Goal: Task Accomplishment & Management: Use online tool/utility

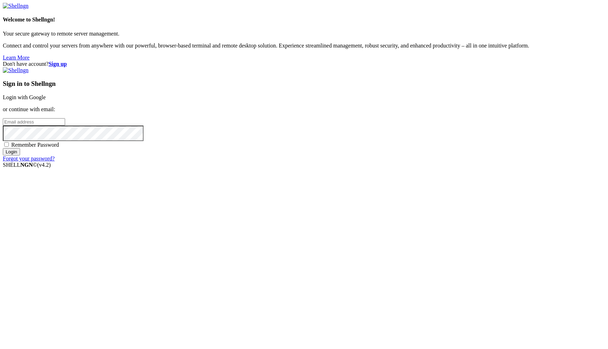
click at [46, 100] on link "Login with Google" at bounding box center [24, 97] width 43 height 6
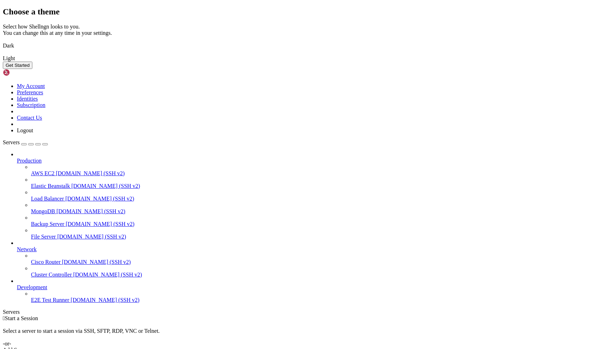
click at [32, 69] on button "Get Started" at bounding box center [18, 65] width 30 height 7
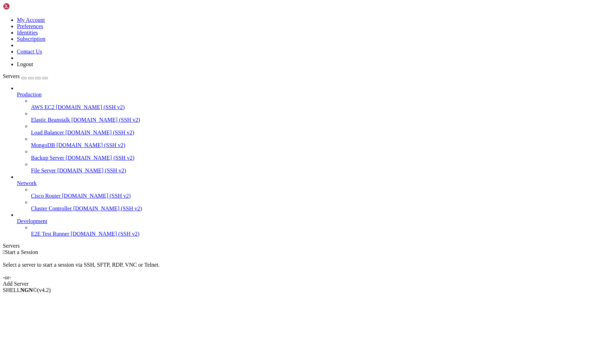
click at [3, 17] on link at bounding box center [3, 17] width 0 height 0
click at [33, 67] on link "Logout" at bounding box center [25, 64] width 16 height 6
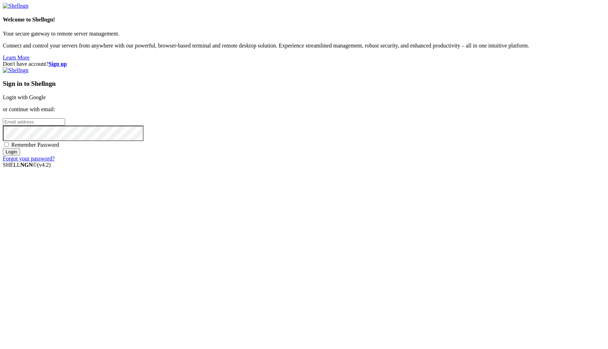
click at [46, 100] on link "Login with Google" at bounding box center [24, 97] width 43 height 6
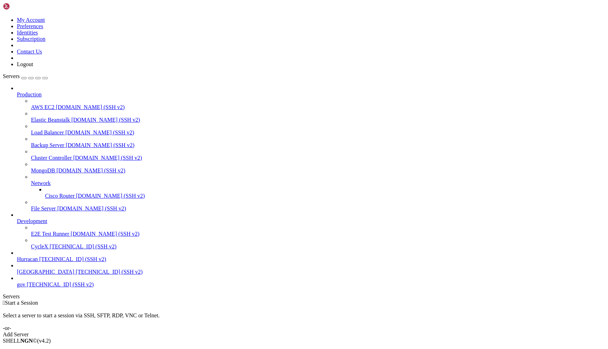
click at [38, 262] on span "Hurracan" at bounding box center [27, 259] width 21 height 6
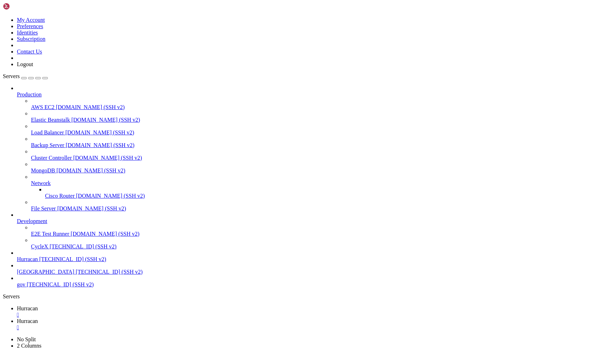
type input "/home/admin/shops/9231f65d"
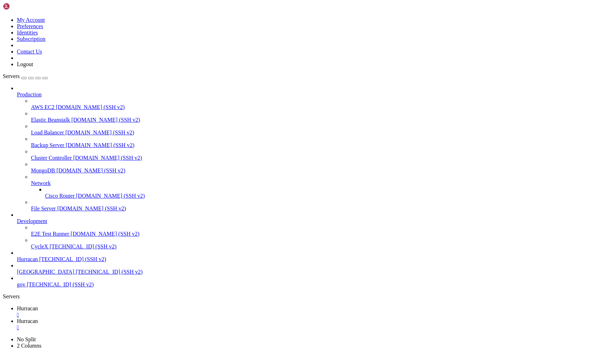
drag, startPoint x: 232, startPoint y: 25, endPoint x: 84, endPoint y: 15, distance: 148.4
click at [107, 305] on link "Hurracan " at bounding box center [311, 311] width 588 height 13
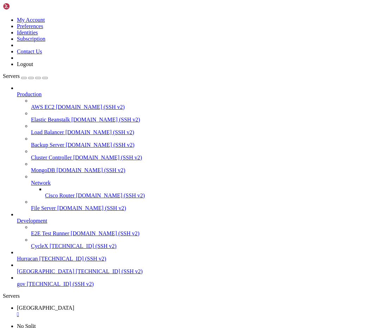
scroll to position [5, 0]
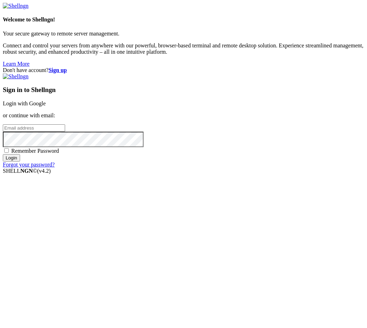
click at [46, 107] on link "Login with Google" at bounding box center [24, 104] width 43 height 6
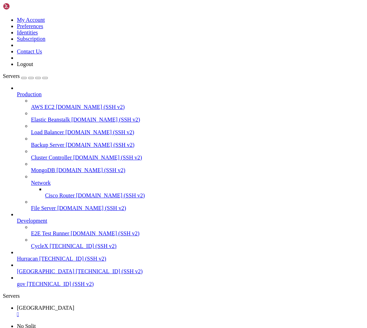
scroll to position [35980, 0]
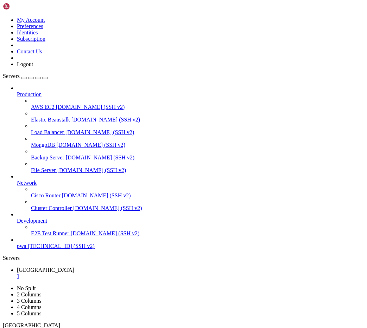
click at [122, 274] on div "" at bounding box center [190, 277] width 347 height 6
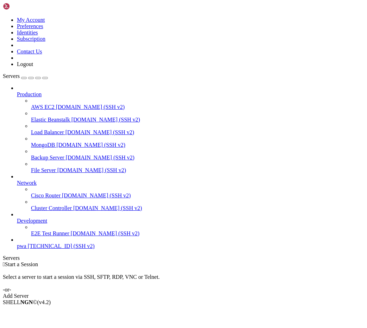
click at [26, 249] on span "pwa" at bounding box center [21, 246] width 9 height 6
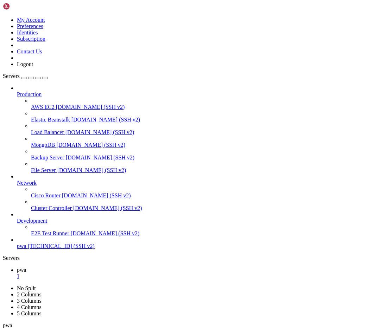
scroll to position [467, 0]
click at [3, 17] on link at bounding box center [3, 17] width 0 height 0
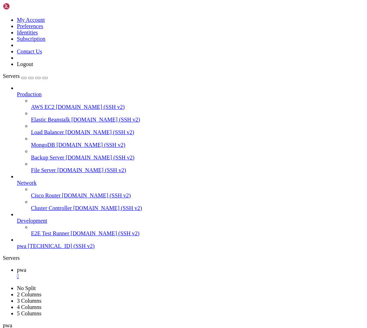
click at [33, 67] on link "Logout" at bounding box center [25, 64] width 16 height 6
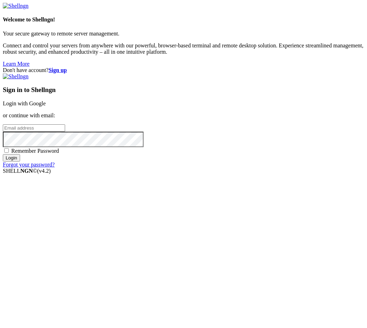
click at [46, 107] on link "Login with Google" at bounding box center [24, 104] width 43 height 6
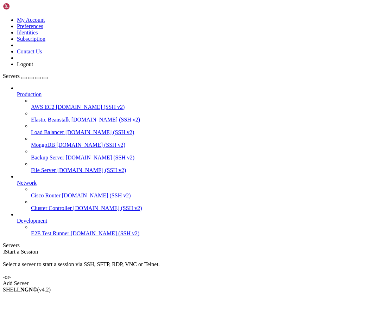
click at [3, 17] on icon at bounding box center [3, 17] width 0 height 0
click at [33, 67] on link "Logout" at bounding box center [25, 64] width 16 height 6
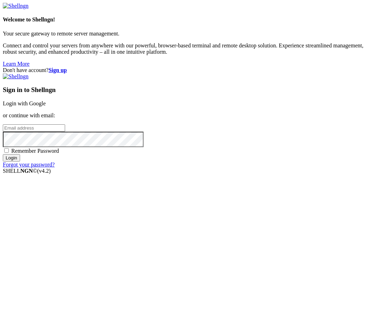
click at [46, 107] on link "Login with Google" at bounding box center [24, 104] width 43 height 6
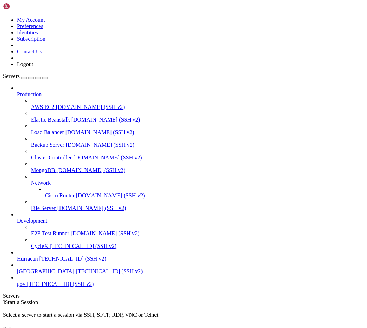
scroll to position [11, 0]
click at [41, 287] on span "[TECHNICAL_ID] (SSH v2)" at bounding box center [60, 284] width 67 height 6
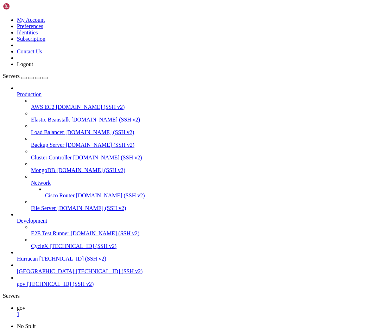
scroll to position [3460, 0]
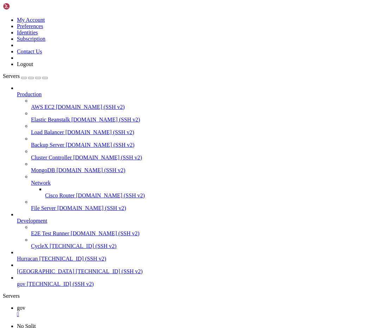
scroll to position [6415, 0]
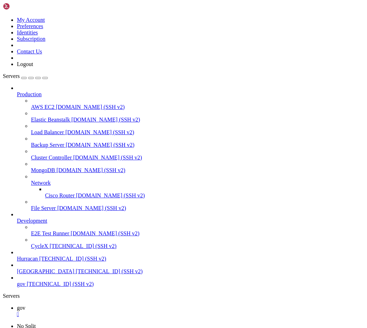
scroll to position [13764, 0]
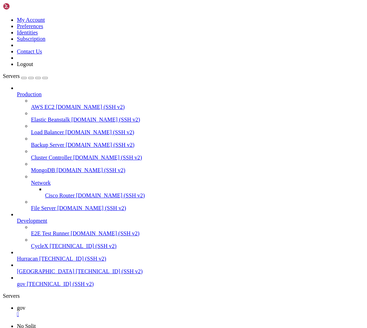
scroll to position [1211, 0]
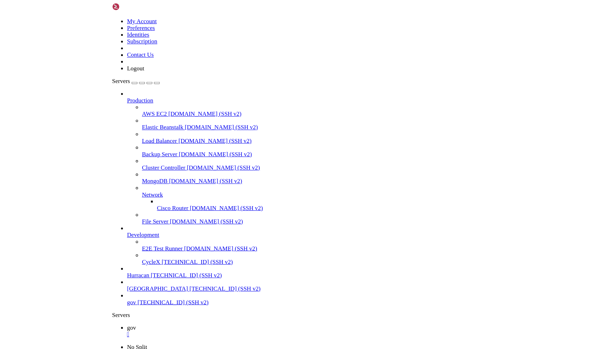
scroll to position [1624, 0]
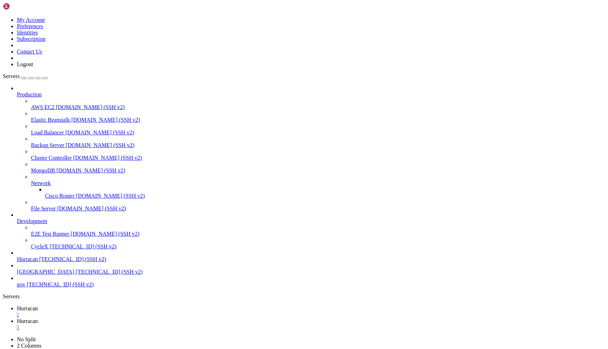
scroll to position [5, 0]
